Goal: Book appointment/travel/reservation

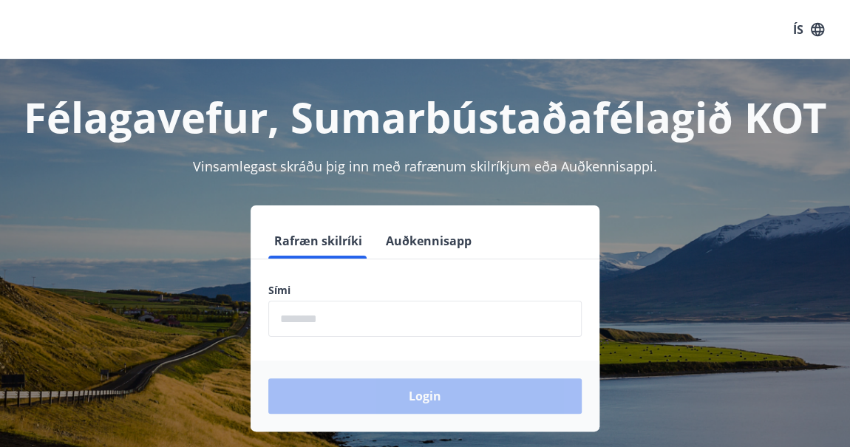
click at [382, 325] on input "phone" at bounding box center [425, 319] width 314 height 36
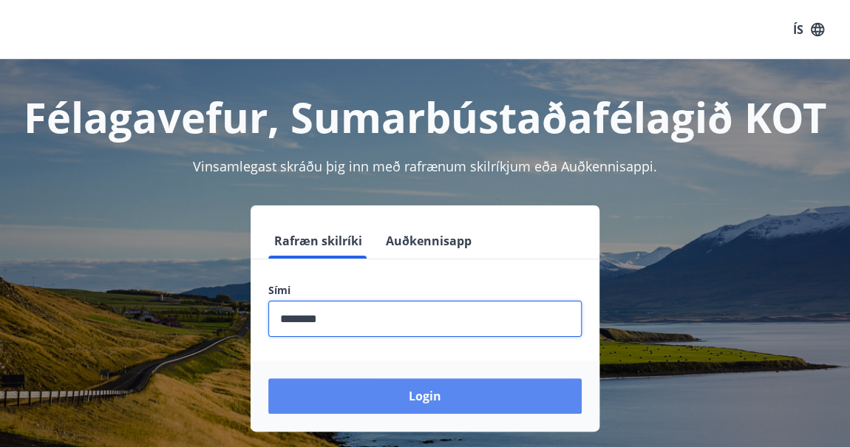
type input "********"
click at [499, 399] on button "Login" at bounding box center [425, 396] width 314 height 35
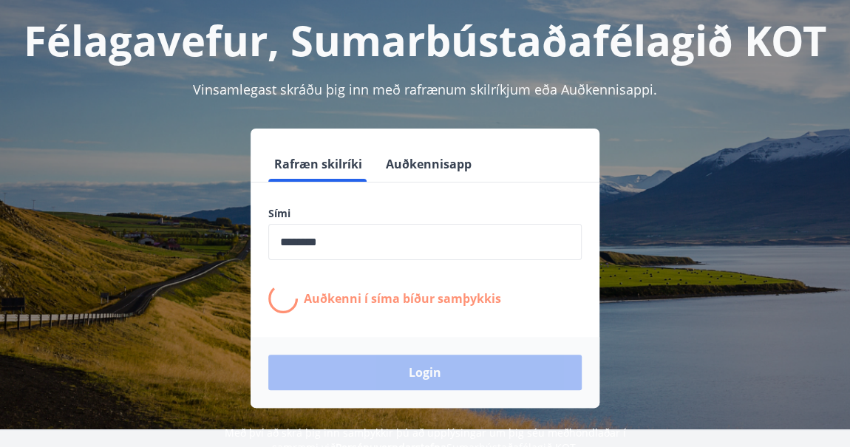
scroll to position [189, 0]
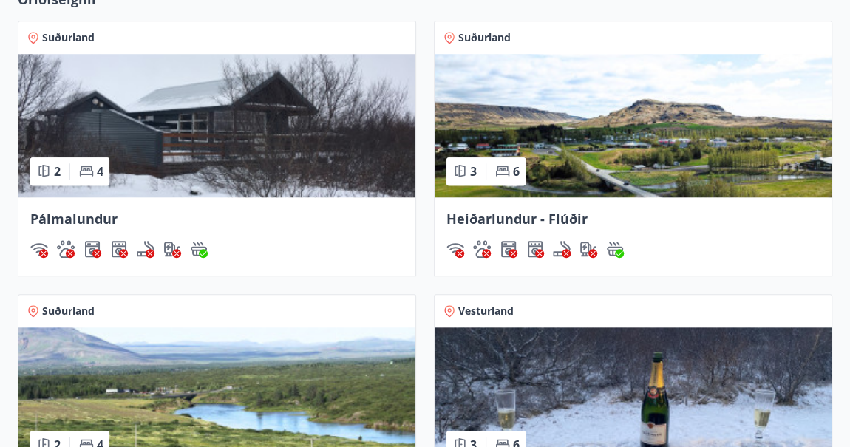
scroll to position [806, 0]
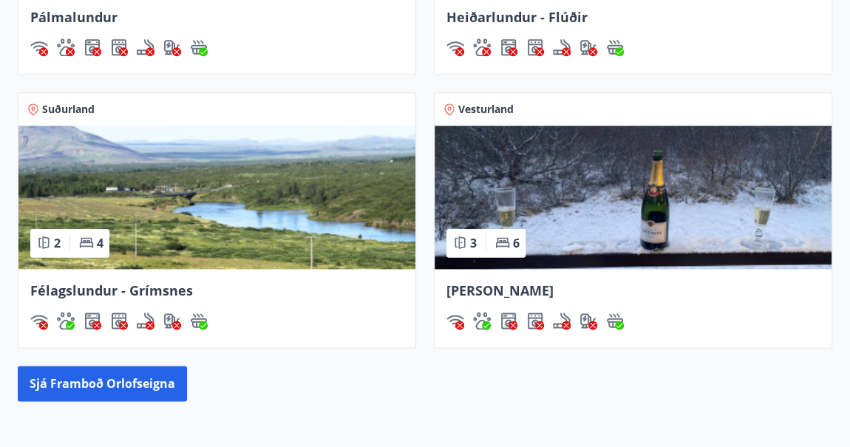
click at [583, 198] on img at bounding box center [633, 197] width 397 height 143
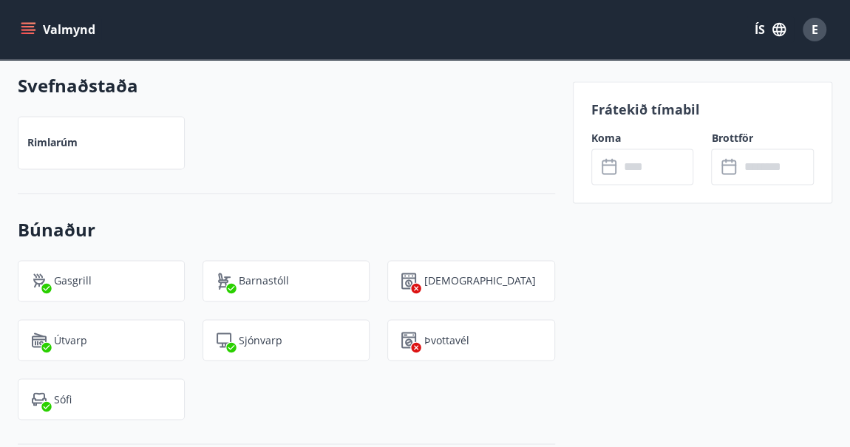
scroll to position [1142, 0]
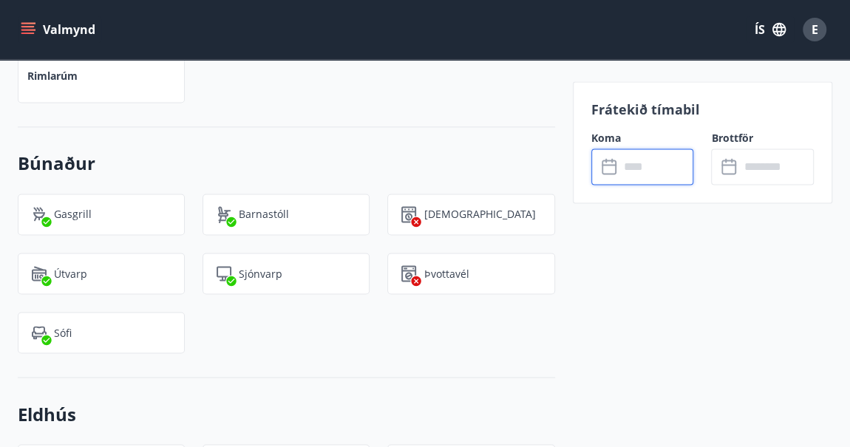
click at [651, 172] on input "text" at bounding box center [657, 167] width 75 height 36
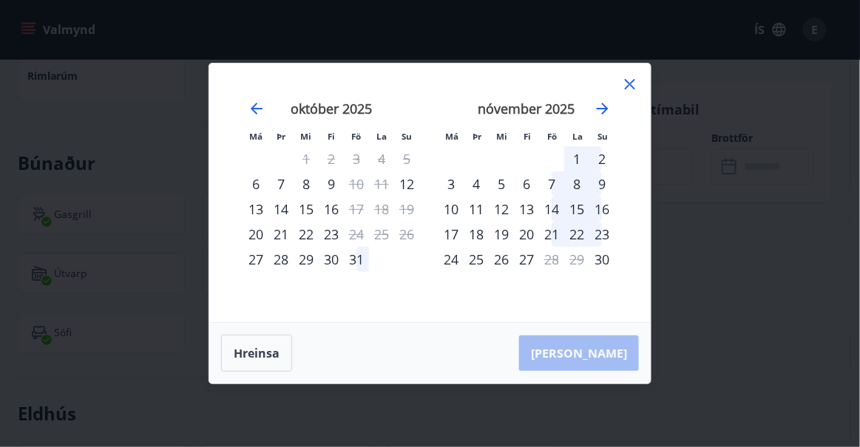
click at [580, 155] on div "1" at bounding box center [576, 158] width 25 height 25
click at [595, 157] on div "2" at bounding box center [601, 158] width 25 height 25
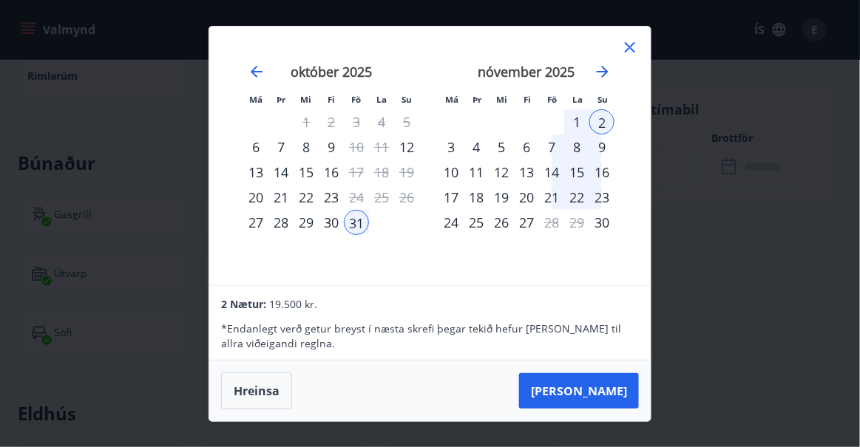
click at [580, 118] on div "1" at bounding box center [576, 121] width 25 height 25
click at [581, 118] on div "1" at bounding box center [576, 121] width 25 height 25
click at [577, 146] on div "8" at bounding box center [576, 147] width 25 height 25
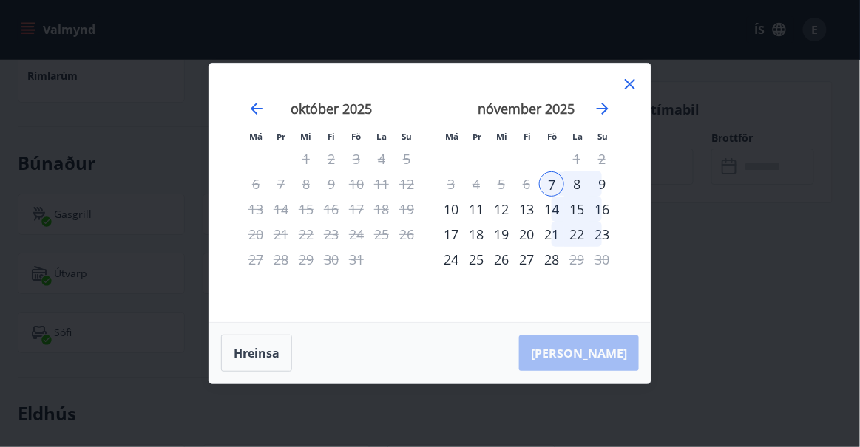
click at [576, 180] on div "8" at bounding box center [576, 184] width 25 height 25
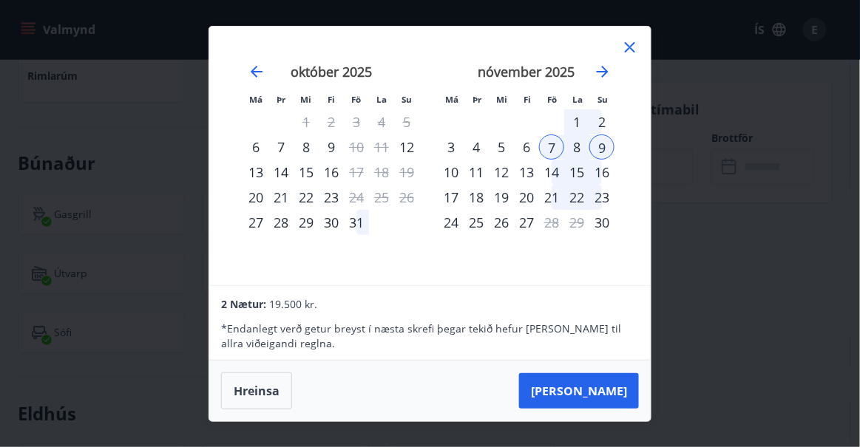
click at [629, 47] on icon at bounding box center [630, 47] width 2 height 2
